Goal: Information Seeking & Learning: Learn about a topic

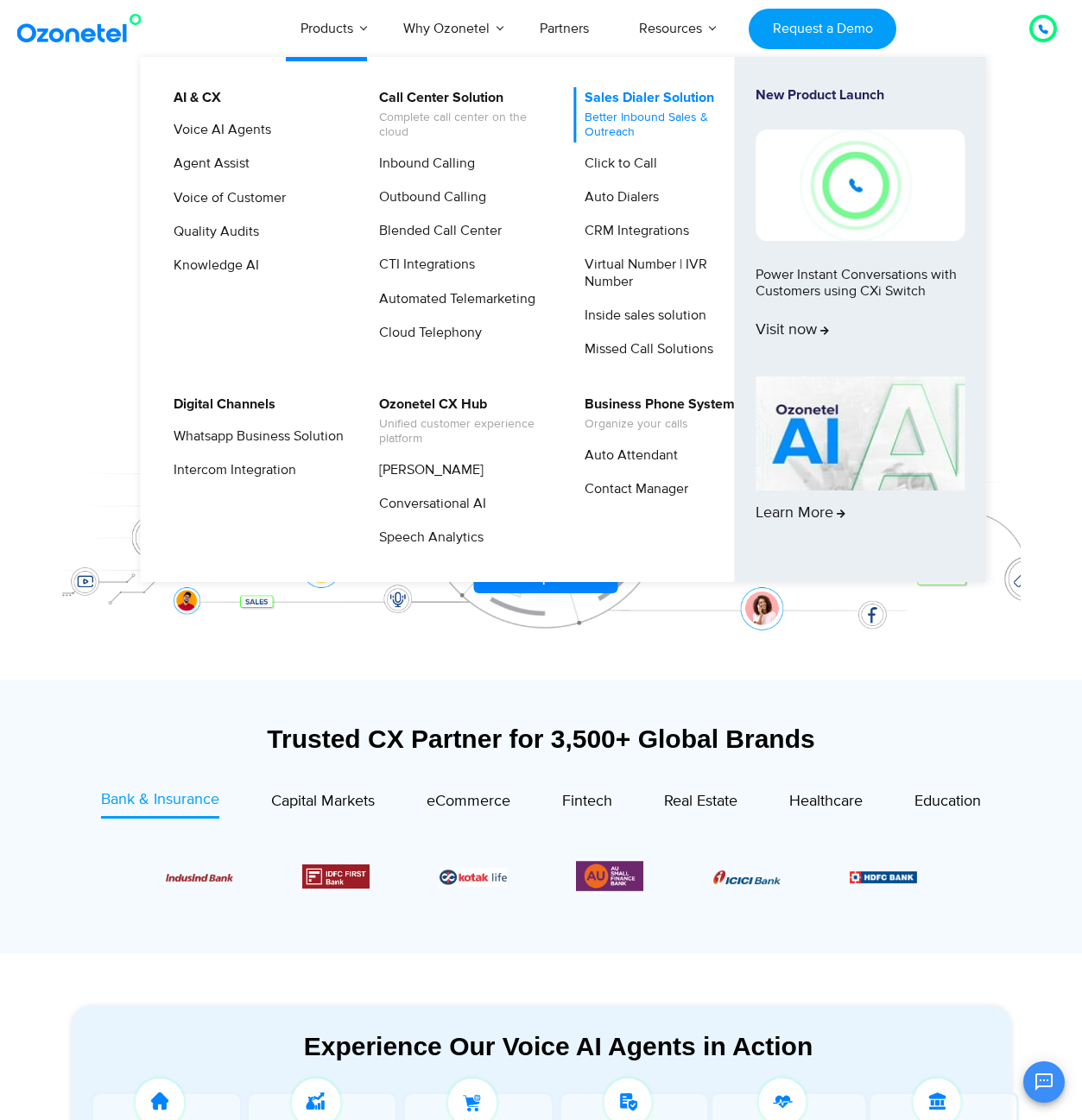
click at [636, 101] on link "Sales Dialer Solution Better Inbound Sales & Outreach" at bounding box center [665, 114] width 184 height 56
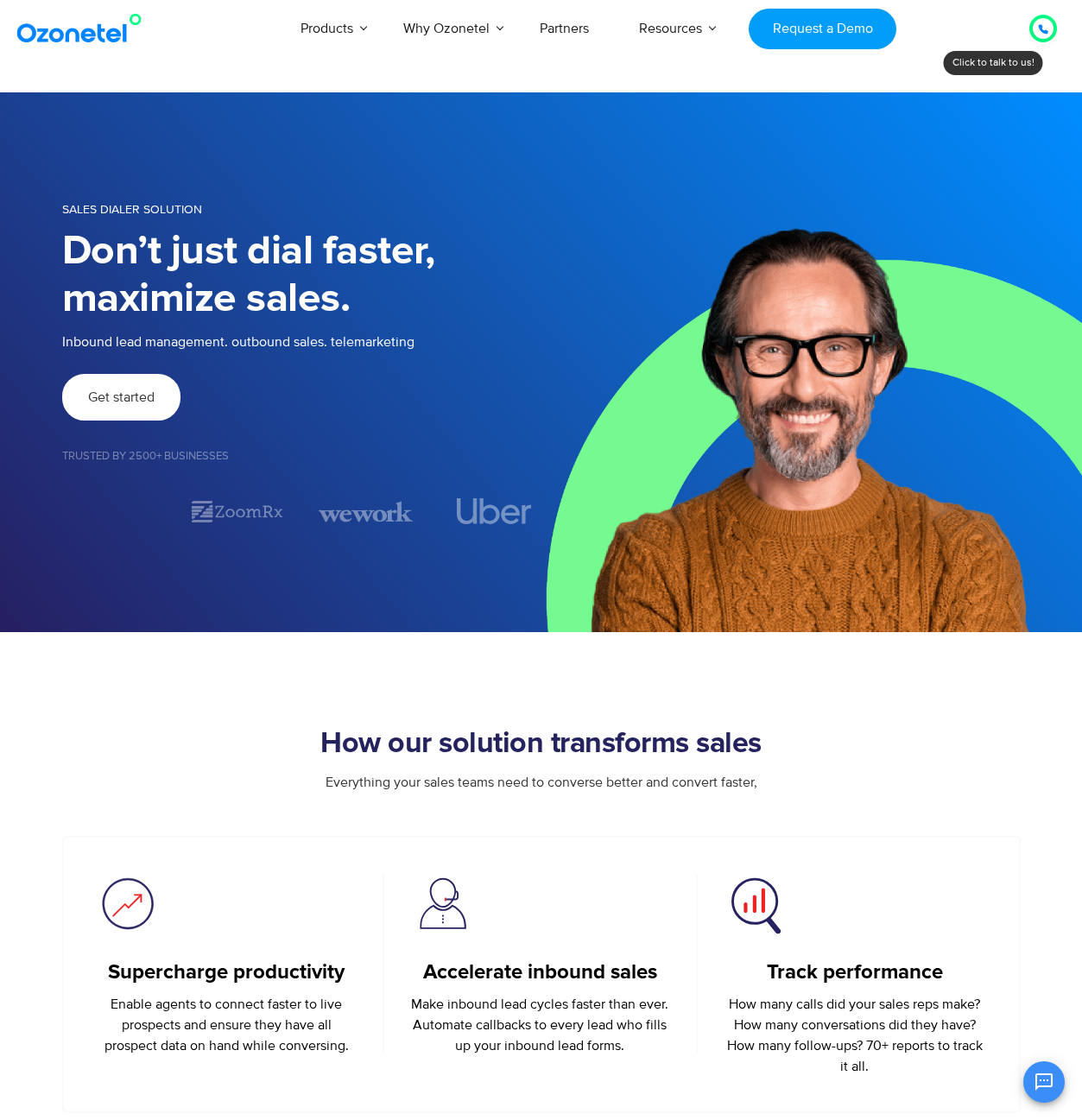
click at [158, 400] on link "Get started" at bounding box center [121, 397] width 118 height 47
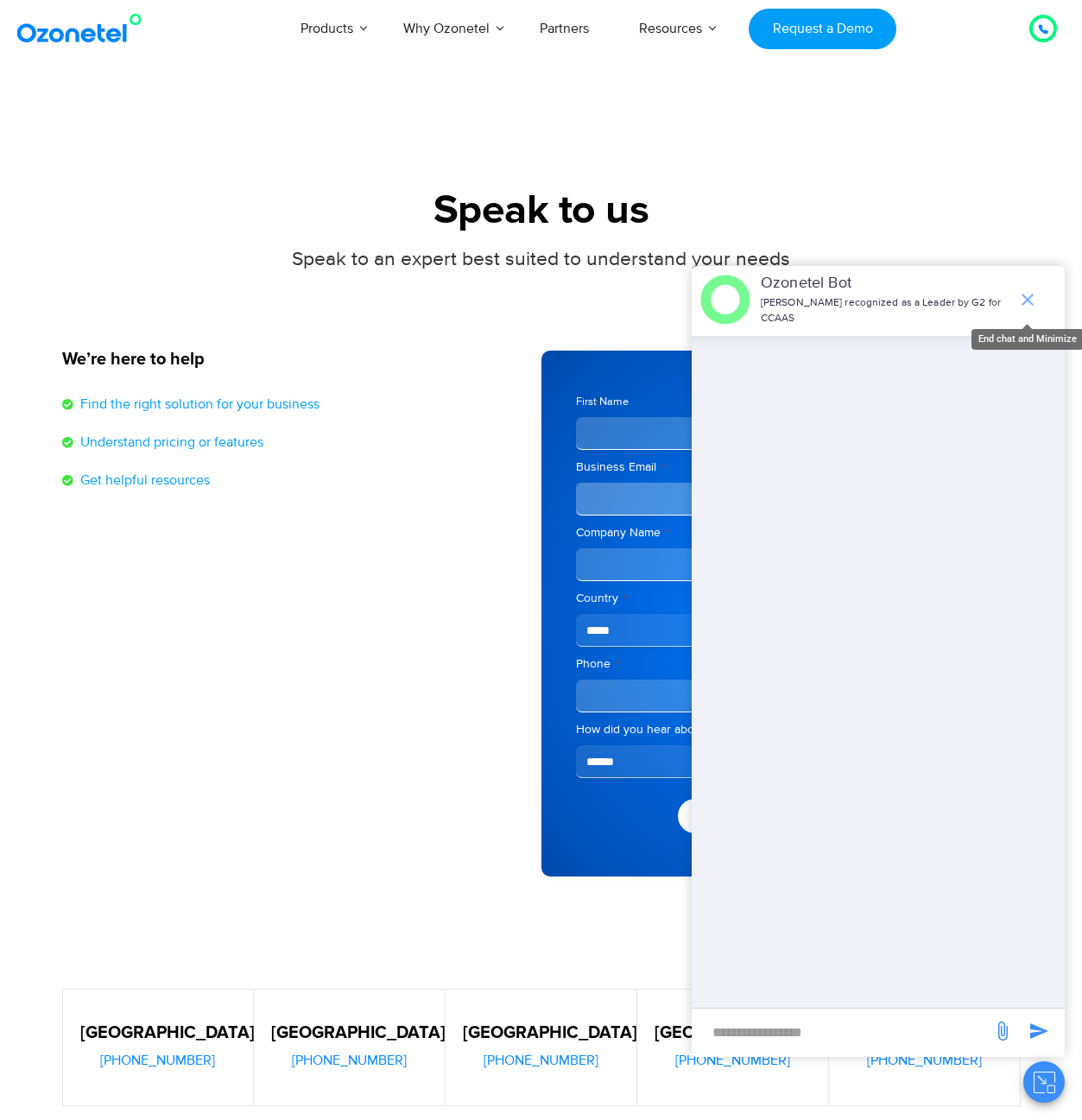
click at [1031, 291] on icon "end chat or minimize" at bounding box center [1027, 299] width 21 height 21
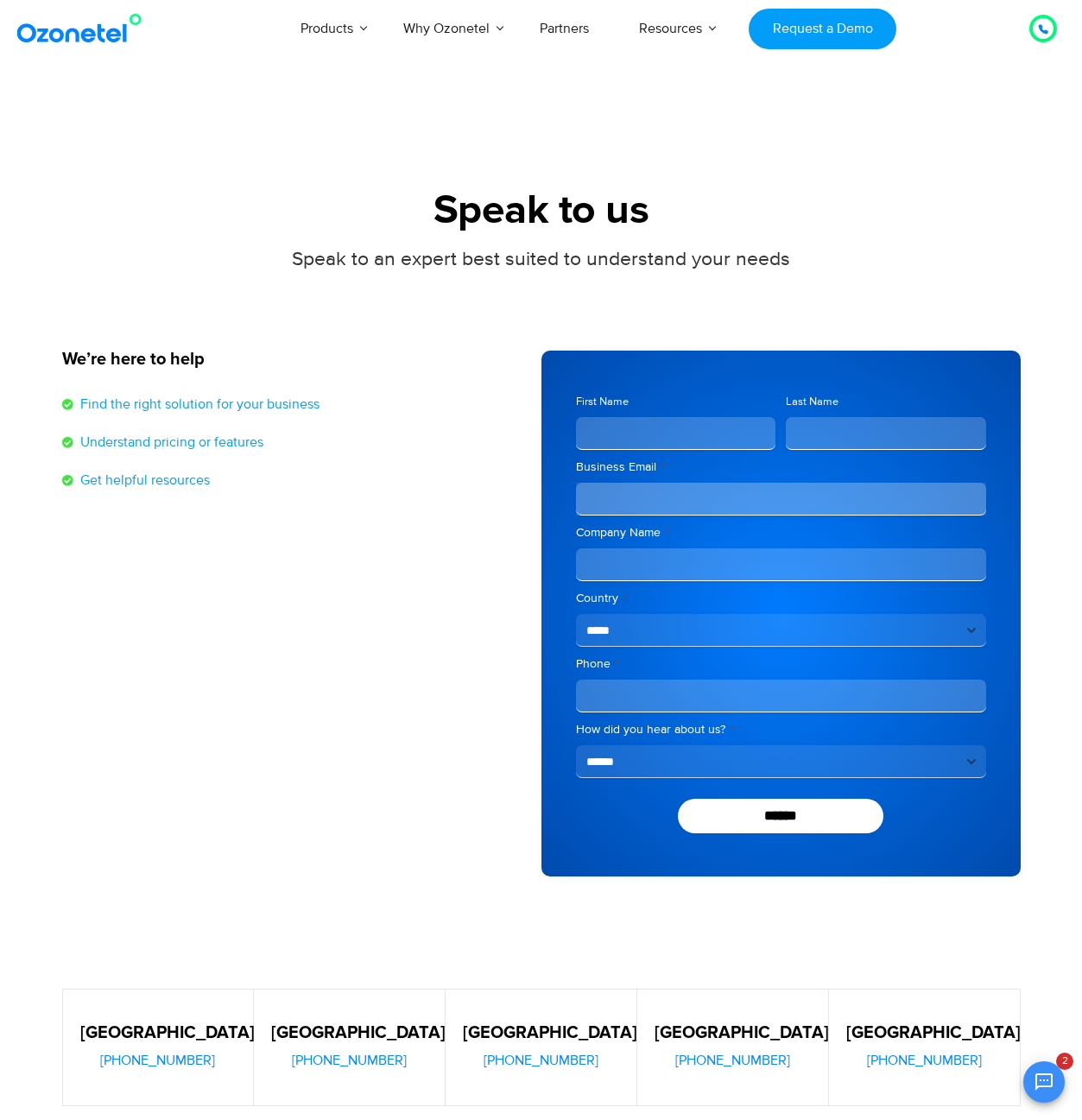
click at [943, 103] on section "Speak to us Speak to an expert best suited to understand your needs We’re here …" at bounding box center [541, 492] width 1082 height 801
